Goal: Navigation & Orientation: Find specific page/section

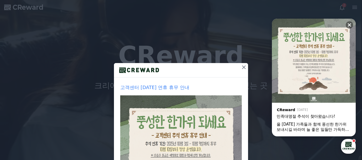
click at [233, 70] on div at bounding box center [181, 70] width 134 height 14
click at [243, 66] on icon at bounding box center [244, 67] width 4 height 4
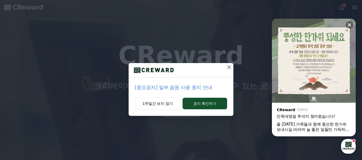
click at [186, 86] on p "[중요공지] 일부 음원 사용 중지 안내" at bounding box center [181, 87] width 92 height 7
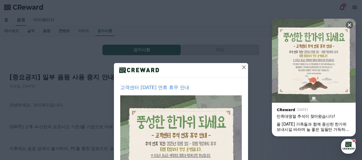
click at [238, 38] on div "고객센터 [DATE] 연휴 휴무 안내 1주일간 보지 않기 닫기" at bounding box center [181, 125] width 362 height 250
click at [352, 25] on icon at bounding box center [349, 24] width 5 height 5
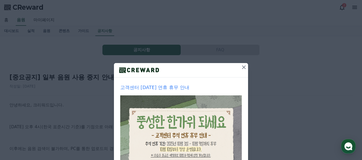
click at [243, 68] on icon at bounding box center [244, 67] width 6 height 6
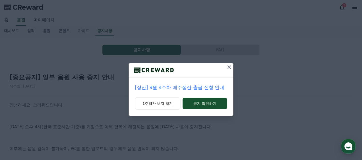
click at [229, 70] on icon at bounding box center [229, 67] width 6 height 6
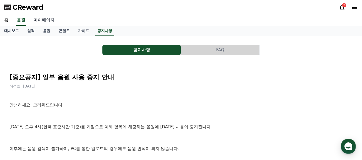
click at [38, 21] on link "마이페이지" at bounding box center [43, 20] width 29 height 11
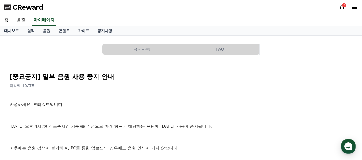
select select "**********"
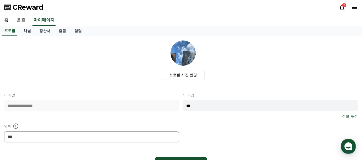
click at [26, 31] on link "채널" at bounding box center [27, 31] width 16 height 10
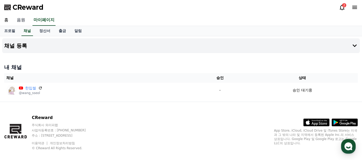
click at [18, 23] on link "음원" at bounding box center [21, 20] width 17 height 11
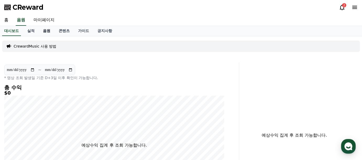
click at [44, 31] on link "음원" at bounding box center [47, 31] width 16 height 10
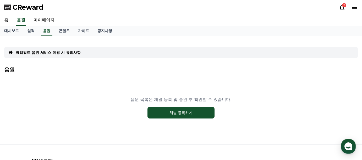
drag, startPoint x: 174, startPoint y: 111, endPoint x: 150, endPoint y: 20, distance: 93.7
click at [150, 26] on div "CReward 2 홈 음원 마이페이지 대시보드 실적 음원 콘텐츠 가이드 공지사항 크리워드 음원 서비스 이용 시 유의사항 음원 음원 목록은 채널…" at bounding box center [181, 104] width 362 height 209
